Goal: Information Seeking & Learning: Check status

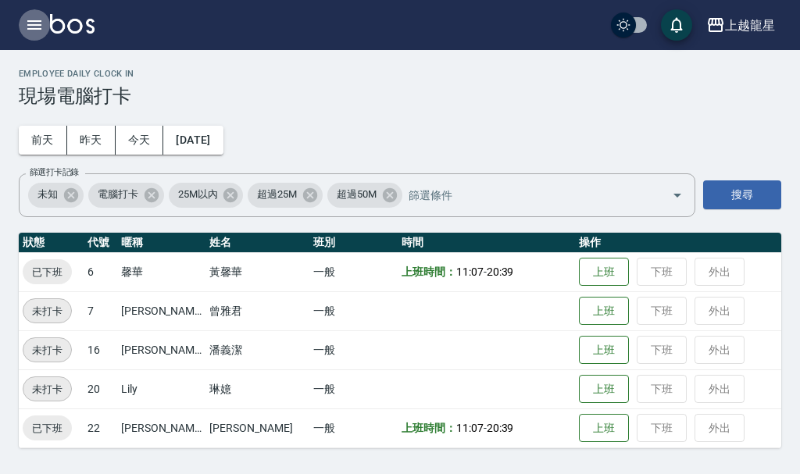
click at [33, 17] on icon "button" at bounding box center [34, 25] width 19 height 19
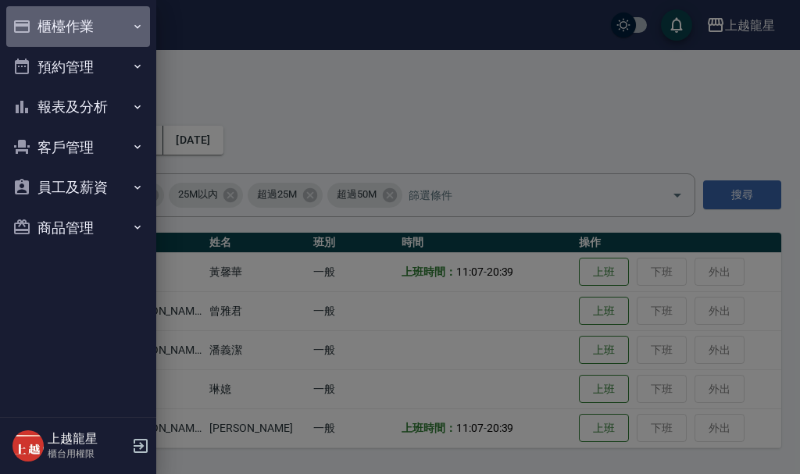
click at [63, 24] on button "櫃檯作業" at bounding box center [78, 26] width 144 height 41
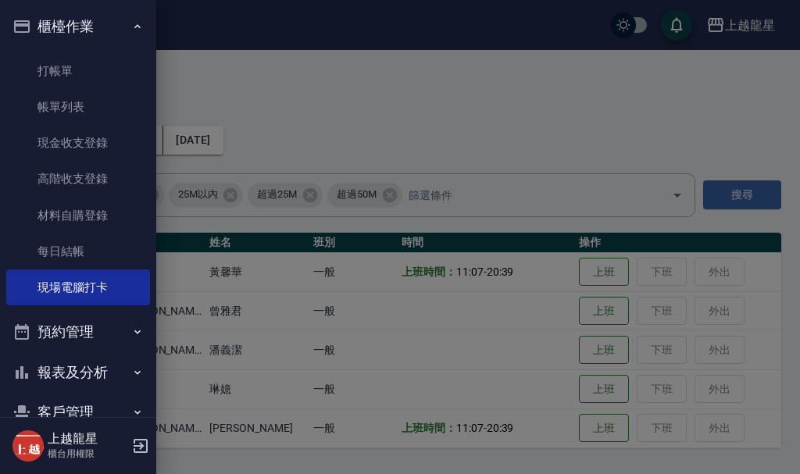
click at [131, 30] on icon "button" at bounding box center [137, 26] width 13 height 13
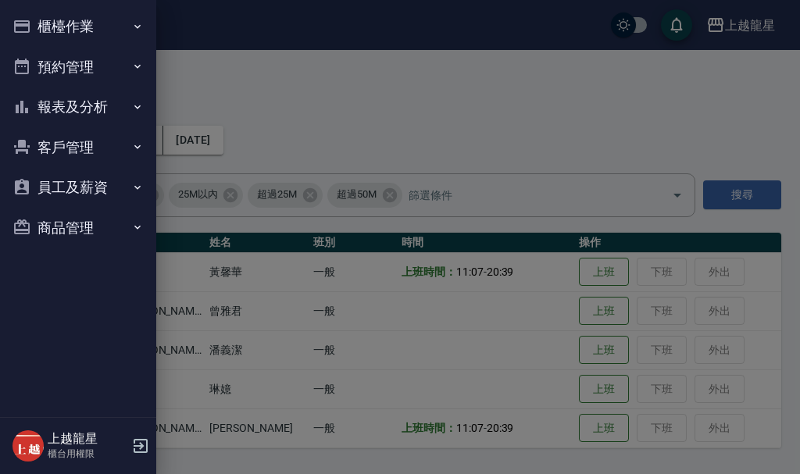
click at [91, 149] on button "客戶管理" at bounding box center [78, 147] width 144 height 41
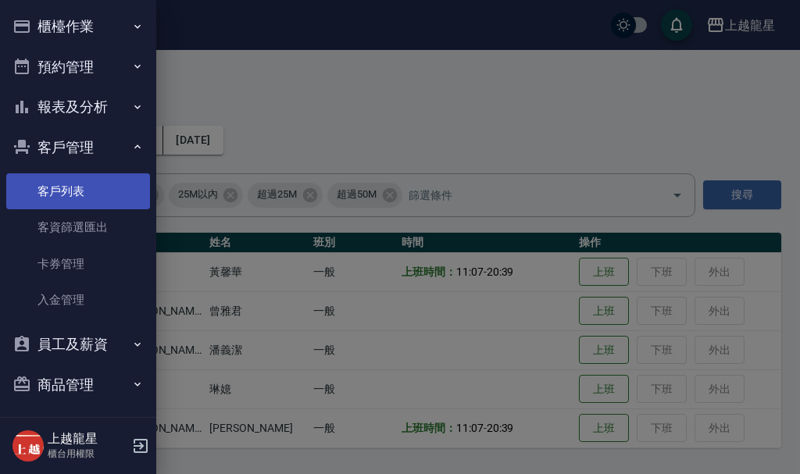
click at [92, 200] on link "客戶列表" at bounding box center [78, 192] width 144 height 36
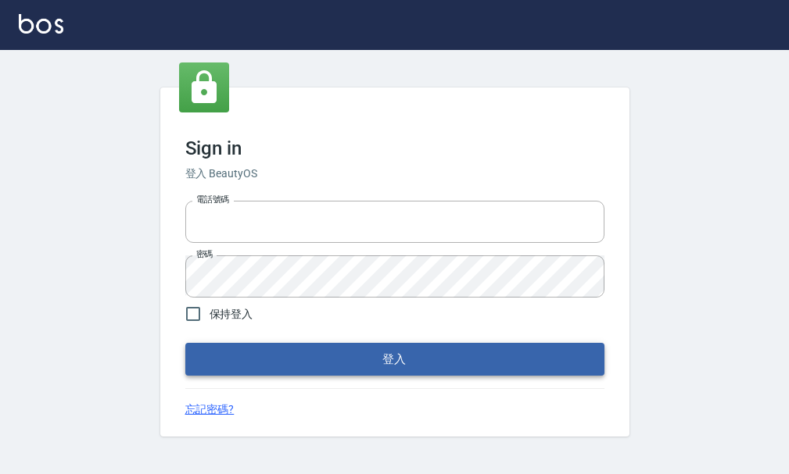
type input "25033354"
click at [439, 367] on button "登入" at bounding box center [394, 359] width 419 height 33
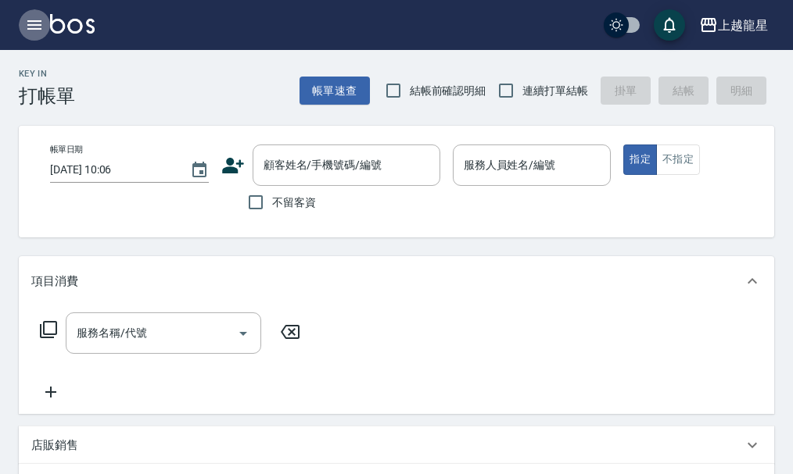
click at [47, 19] on button "button" at bounding box center [34, 24] width 31 height 31
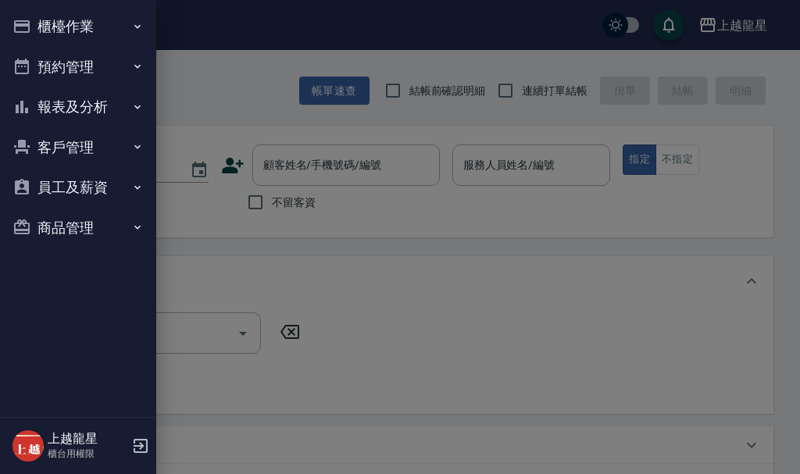
click at [104, 141] on button "客戶管理" at bounding box center [78, 147] width 144 height 41
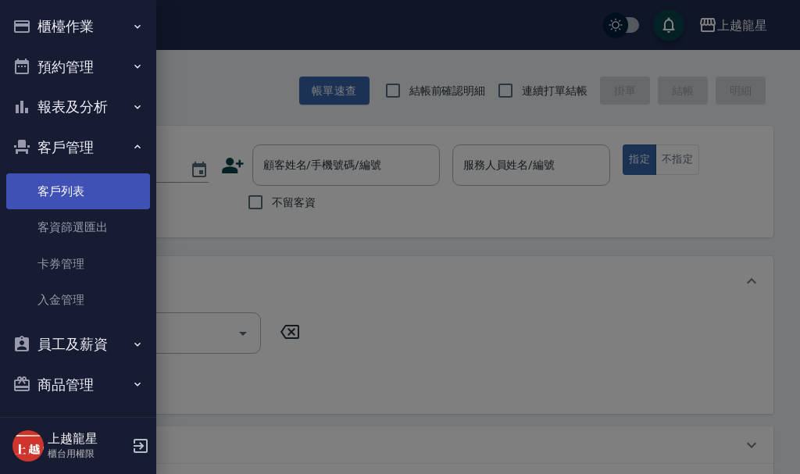
click at [99, 184] on link "客戶列表" at bounding box center [78, 192] width 144 height 36
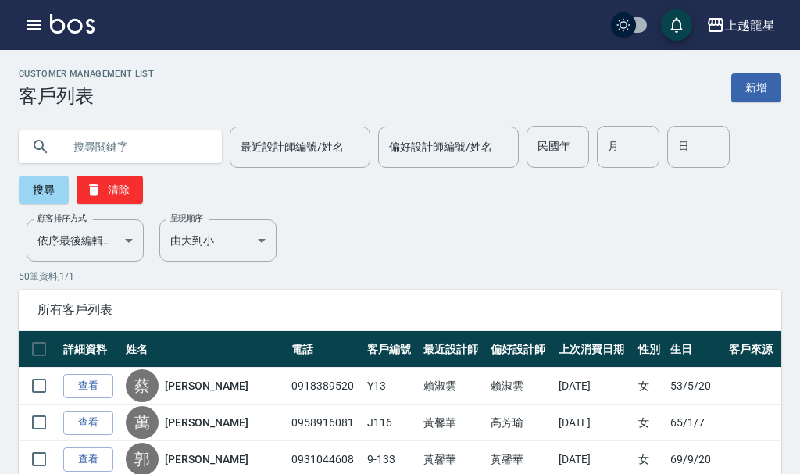
click at [124, 151] on input "text" at bounding box center [136, 147] width 147 height 42
type input "y96"
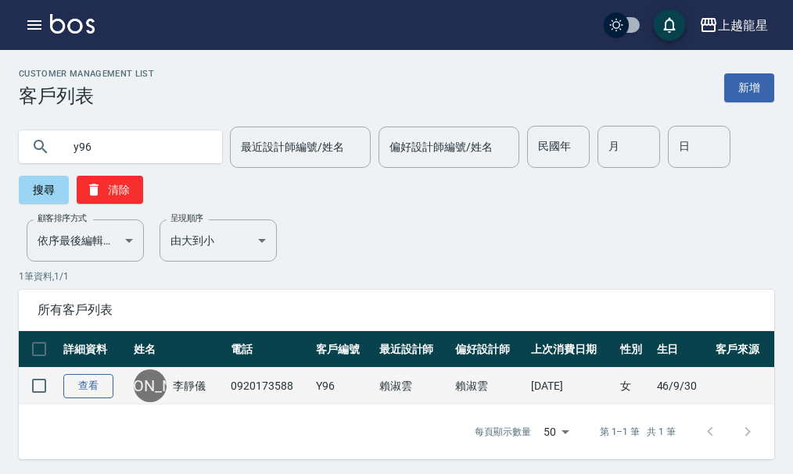
click at [77, 388] on link "查看" at bounding box center [88, 386] width 50 height 24
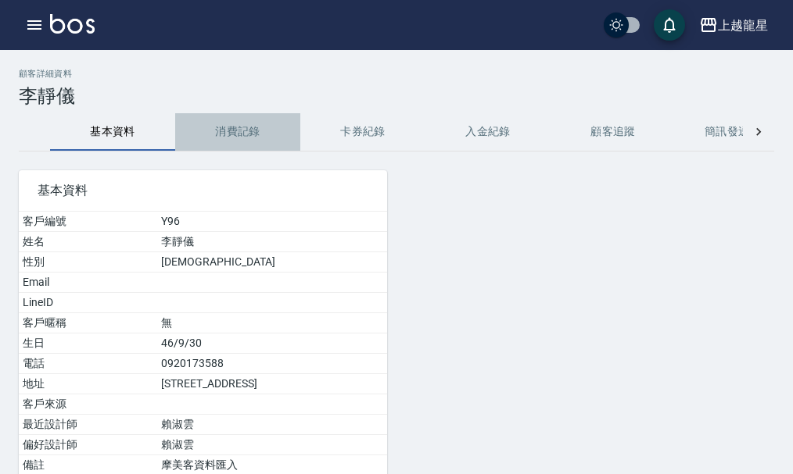
click at [238, 123] on button "消費記錄" at bounding box center [237, 132] width 125 height 38
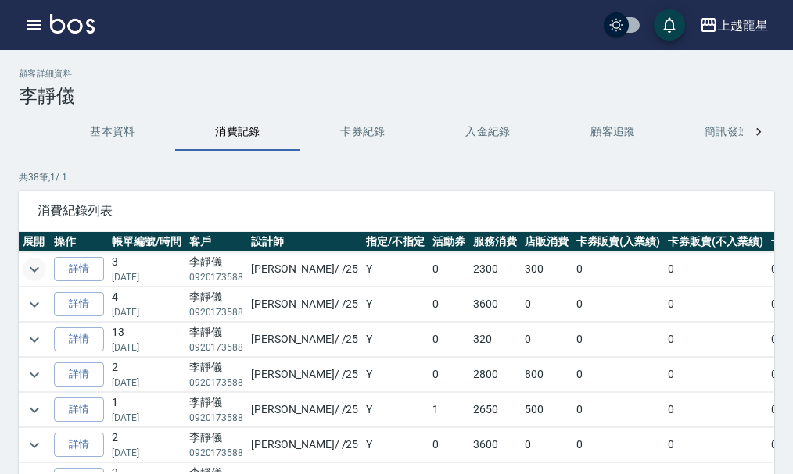
click at [38, 268] on icon "expand row" at bounding box center [34, 269] width 9 height 5
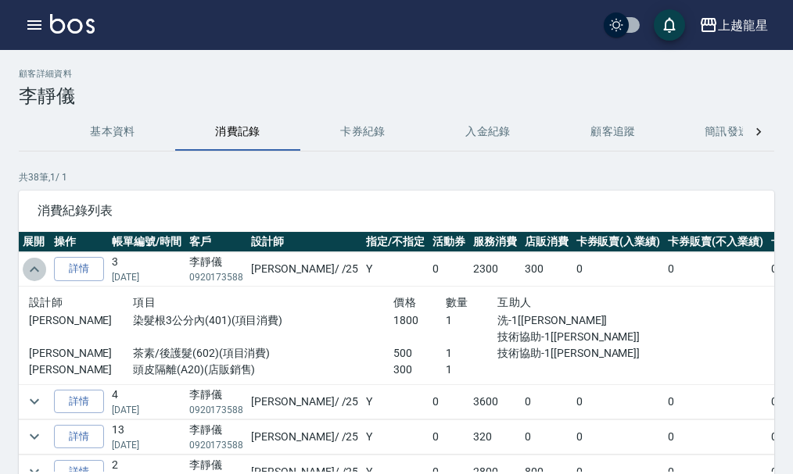
click at [38, 267] on icon "expand row" at bounding box center [34, 269] width 19 height 19
